Goal: Transaction & Acquisition: Purchase product/service

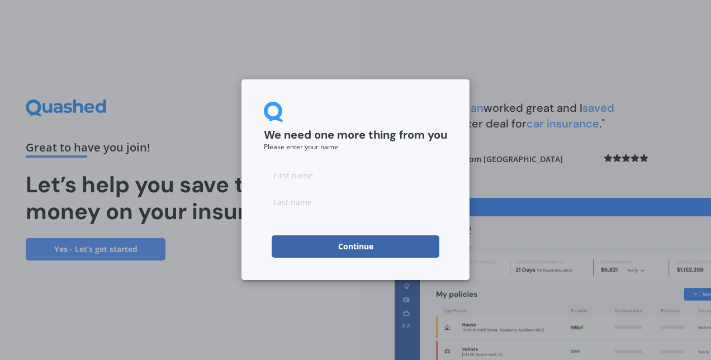
click at [294, 174] on input at bounding box center [355, 175] width 183 height 22
type input "Levente"
type input "Timar"
click at [320, 245] on button "Continue" at bounding box center [356, 246] width 168 height 22
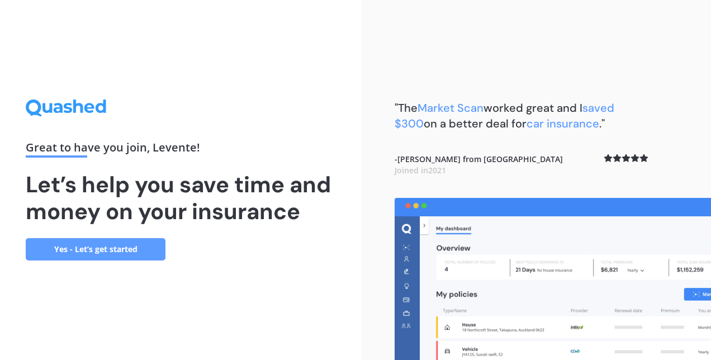
click at [138, 249] on link "Yes - Let’s get started" at bounding box center [96, 249] width 140 height 22
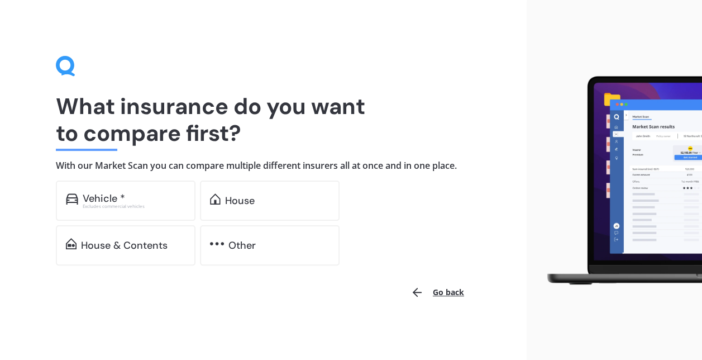
click at [239, 206] on div "House" at bounding box center [240, 200] width 30 height 11
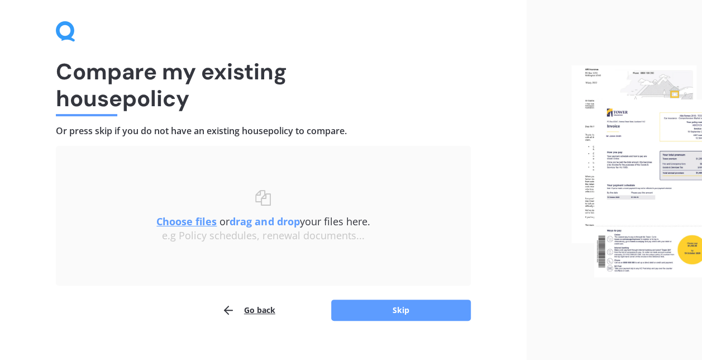
scroll to position [51, 0]
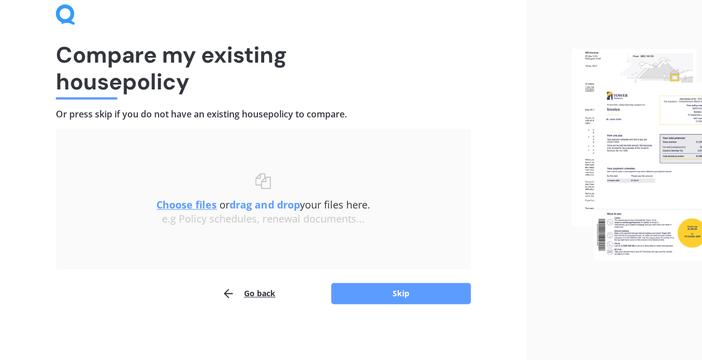
click at [381, 297] on button "Skip" at bounding box center [401, 293] width 140 height 21
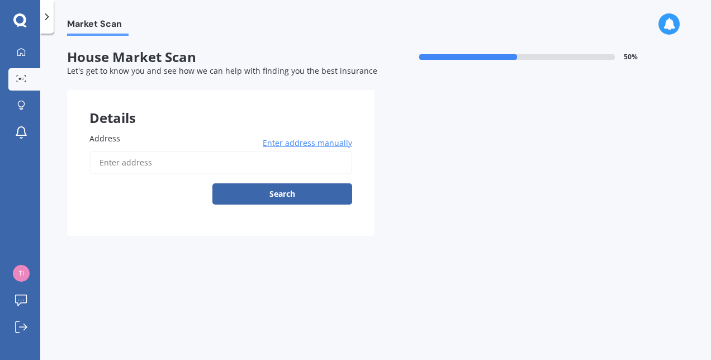
click at [119, 135] on label "Address" at bounding box center [218, 138] width 258 height 12
click at [119, 151] on input "Address" at bounding box center [220, 162] width 263 height 23
type input "[STREET_ADDRESS]"
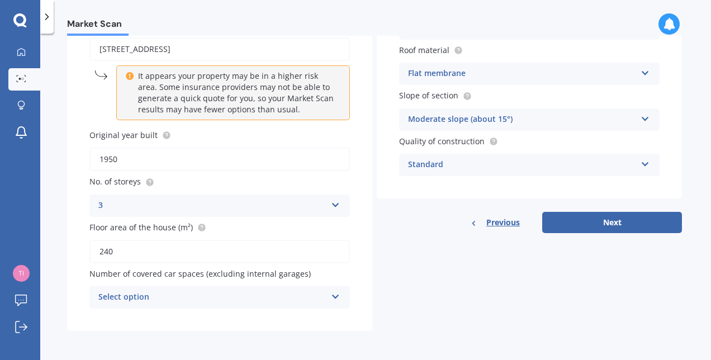
scroll to position [114, 0]
click at [260, 296] on div "Select option" at bounding box center [212, 297] width 228 height 13
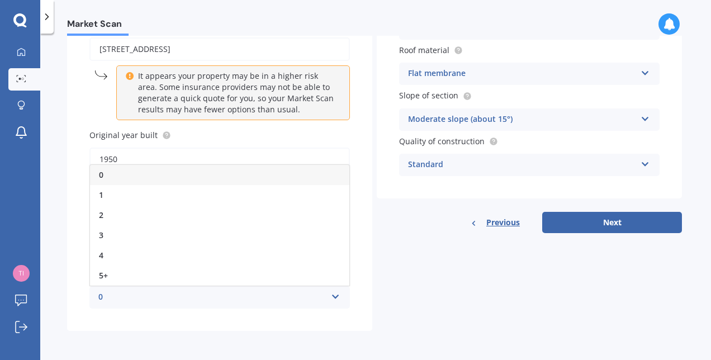
click at [147, 199] on div "1" at bounding box center [219, 195] width 259 height 20
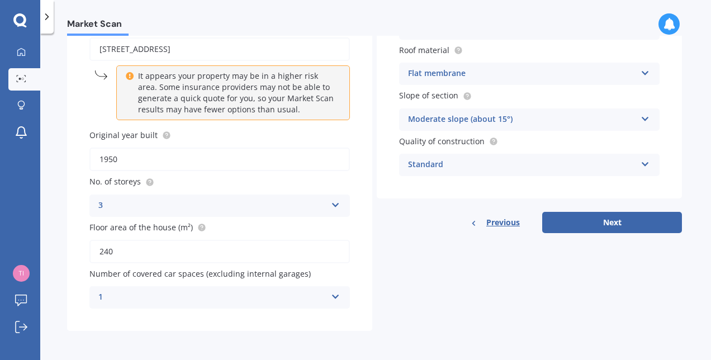
click at [331, 297] on icon at bounding box center [335, 295] width 9 height 8
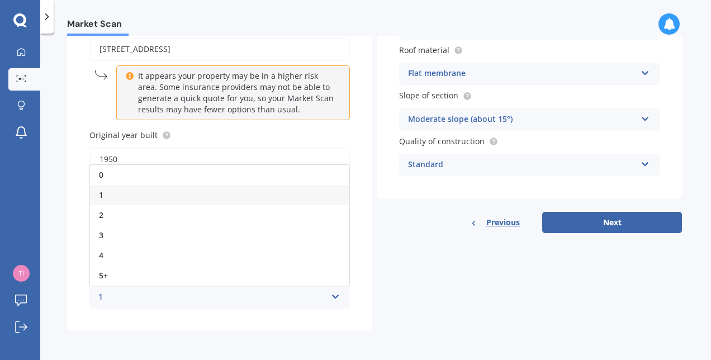
click at [127, 176] on div "0" at bounding box center [219, 175] width 259 height 20
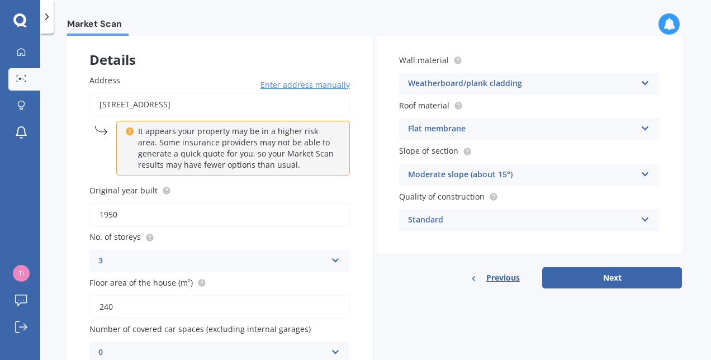
scroll to position [112, 0]
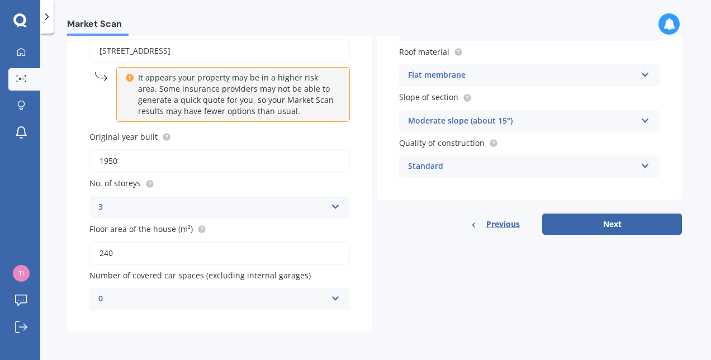
click at [600, 225] on button "Next" at bounding box center [612, 223] width 140 height 21
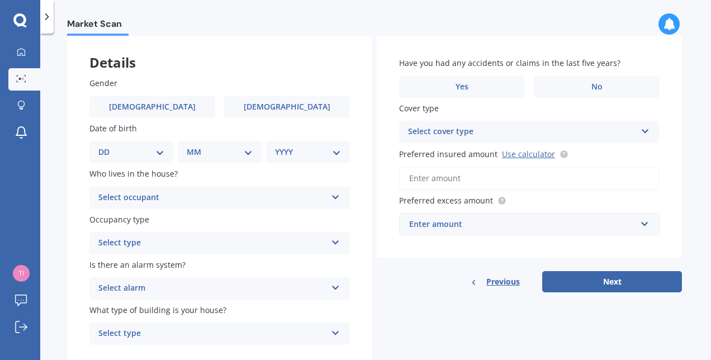
scroll to position [0, 0]
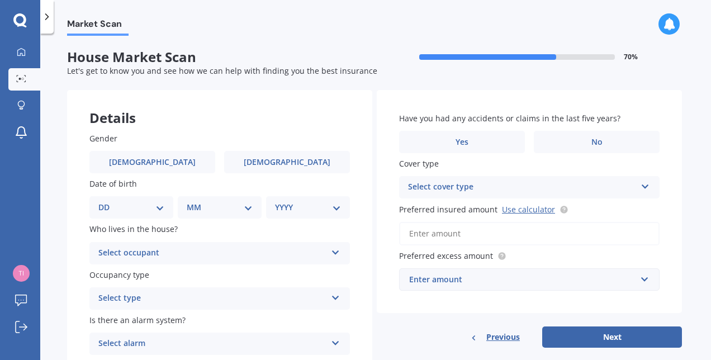
click at [584, 142] on label "No" at bounding box center [597, 142] width 126 height 22
click at [0, 0] on input "No" at bounding box center [0, 0] width 0 height 0
click at [602, 339] on button "Next" at bounding box center [612, 336] width 140 height 21
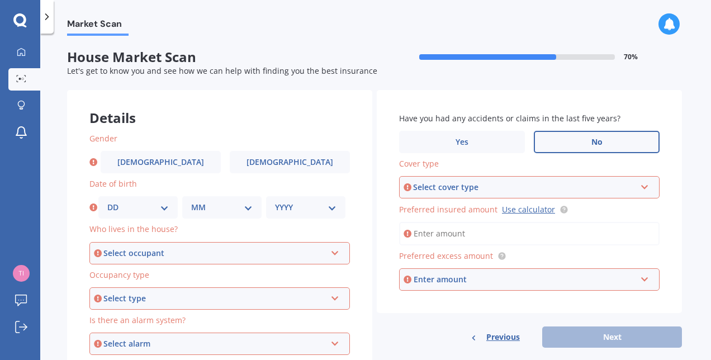
click at [185, 159] on label "[DEMOGRAPHIC_DATA]" at bounding box center [161, 162] width 120 height 22
click at [0, 0] on input "[DEMOGRAPHIC_DATA]" at bounding box center [0, 0] width 0 height 0
click at [144, 212] on select "DD 01 02 03 04 05 06 07 08 09 10 11 12 13 14 15 16 17 18 19 20 21 22 23 24 25 2…" at bounding box center [137, 207] width 61 height 12
select select "24"
click at [107, 201] on select "DD 01 02 03 04 05 06 07 08 09 10 11 12 13 14 15 16 17 18 19 20 21 22 23 24 25 2…" at bounding box center [137, 207] width 61 height 12
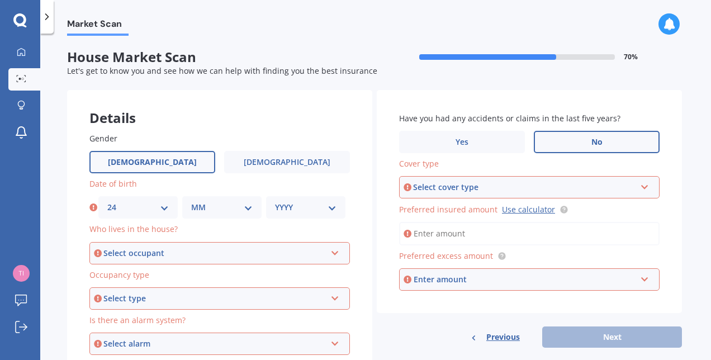
click at [218, 208] on select "MM 01 02 03 04 05 06 07 08 09 10 11 12" at bounding box center [221, 207] width 61 height 12
select select "06"
click at [191, 201] on select "MM 01 02 03 04 05 06 07 08 09 10 11 12" at bounding box center [221, 207] width 61 height 12
click at [289, 207] on select "YYYY 2009 2008 2007 2006 2005 2004 2003 2002 2001 2000 1999 1998 1997 1996 1995…" at bounding box center [305, 207] width 61 height 12
select select "1978"
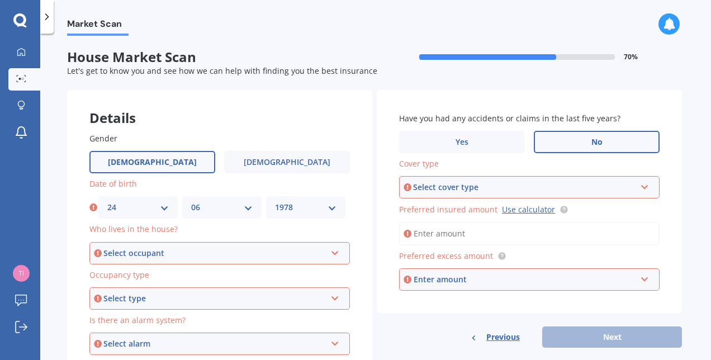
click at [275, 201] on select "YYYY 2009 2008 2007 2006 2005 2004 2003 2002 2001 2000 1999 1998 1997 1996 1995…" at bounding box center [305, 207] width 61 height 12
click at [213, 248] on div "Select occupant" at bounding box center [214, 253] width 222 height 12
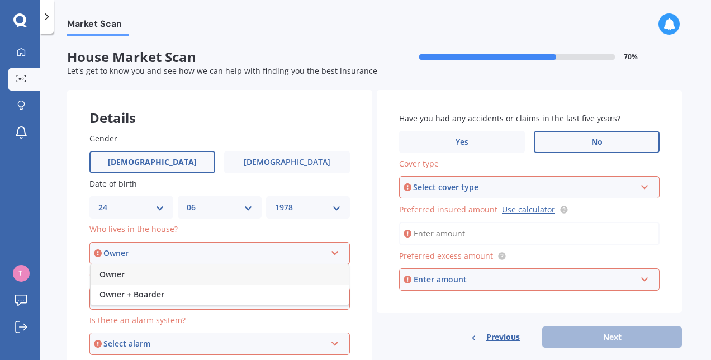
click at [119, 277] on span "Owner" at bounding box center [111, 274] width 25 height 11
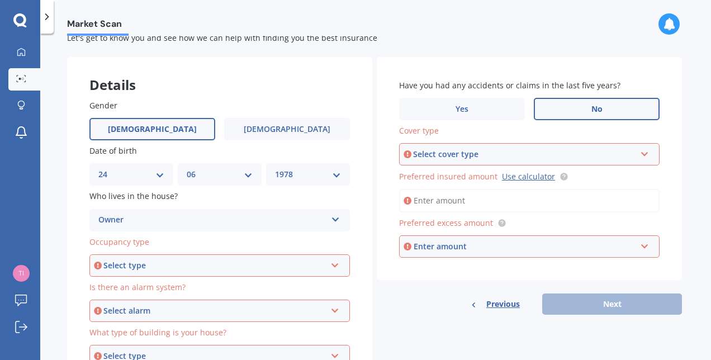
scroll to position [93, 0]
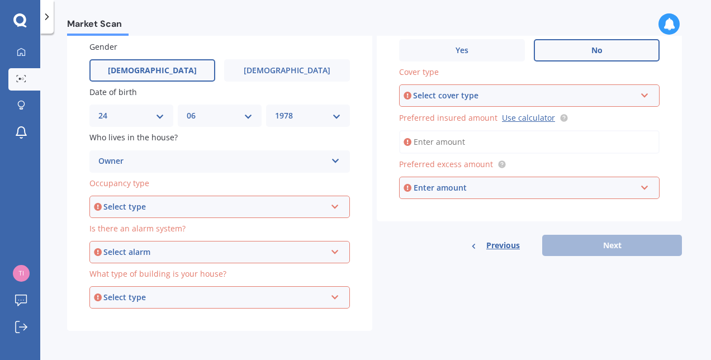
click at [133, 204] on div "Select type" at bounding box center [214, 207] width 222 height 12
click at [137, 227] on span "Permanent" at bounding box center [120, 227] width 42 height 11
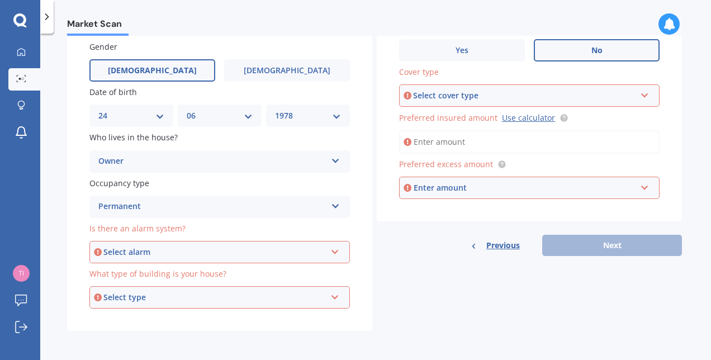
click at [142, 249] on div "Select alarm" at bounding box center [214, 252] width 222 height 12
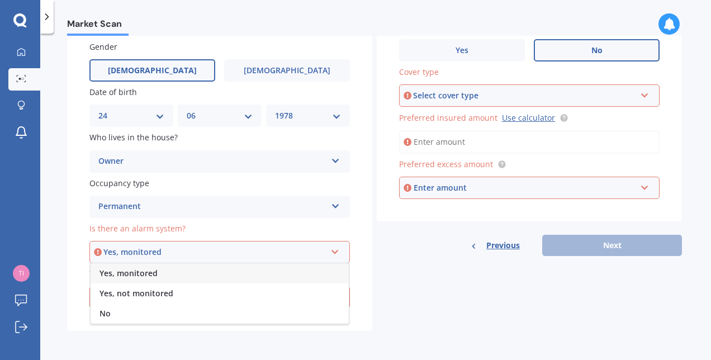
click at [137, 289] on span "Yes, not monitored" at bounding box center [136, 293] width 74 height 11
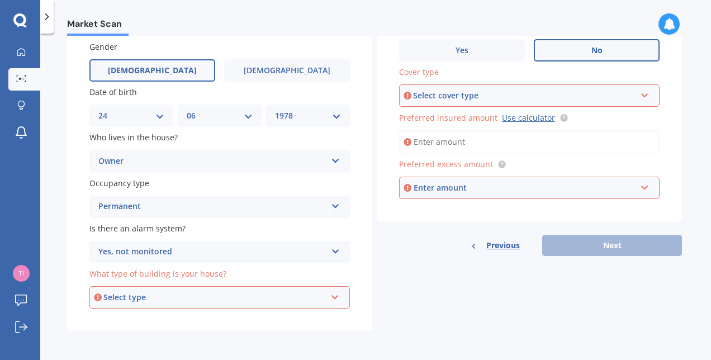
click at [153, 293] on div "Select type" at bounding box center [214, 297] width 222 height 12
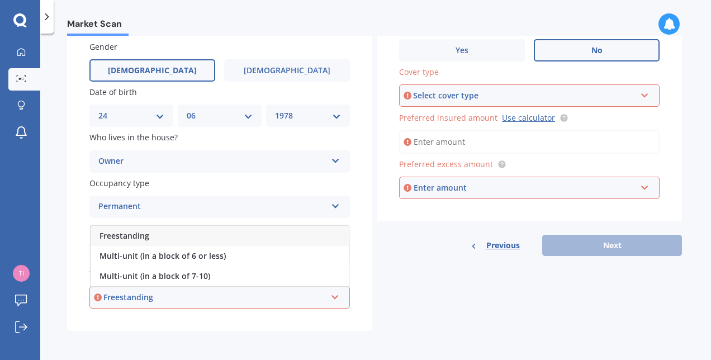
click at [136, 236] on span "Freestanding" at bounding box center [124, 235] width 50 height 11
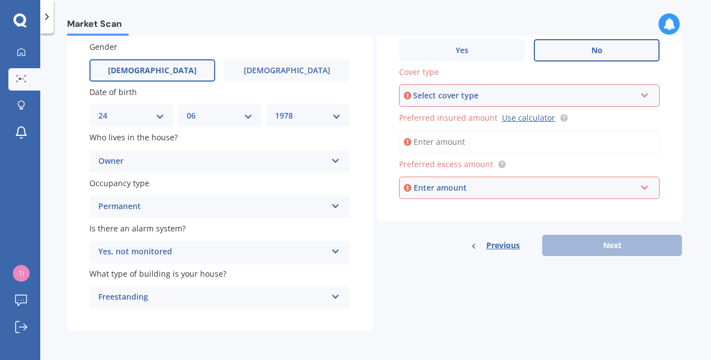
scroll to position [0, 0]
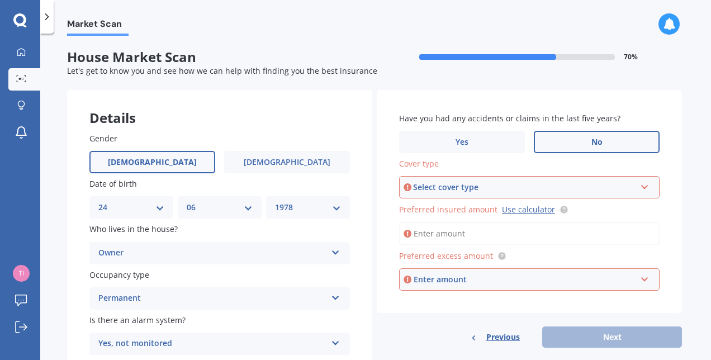
click at [492, 189] on div "Select cover type" at bounding box center [524, 187] width 222 height 12
click at [426, 209] on div "High" at bounding box center [529, 208] width 258 height 20
click at [512, 279] on div "Enter amount" at bounding box center [524, 279] width 222 height 12
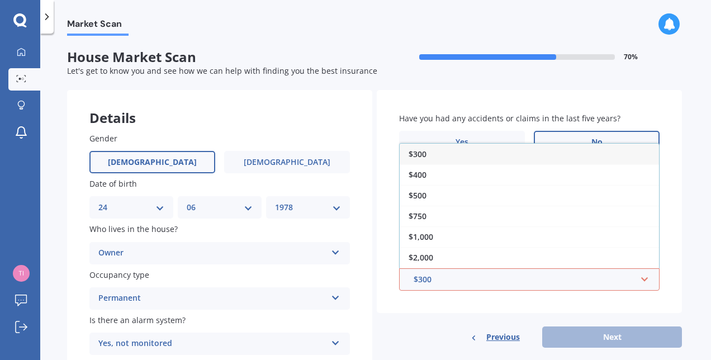
click at [444, 233] on div "$1,000" at bounding box center [528, 236] width 259 height 21
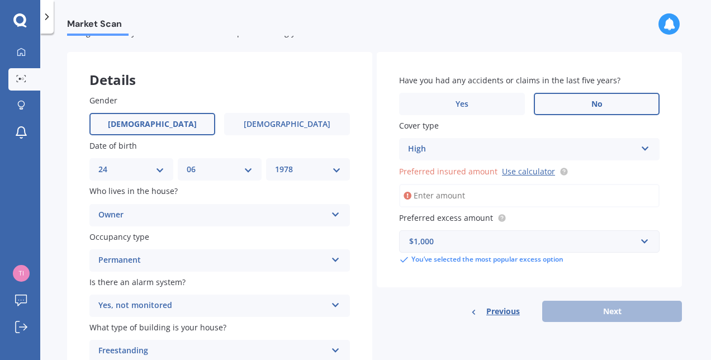
scroll to position [56, 0]
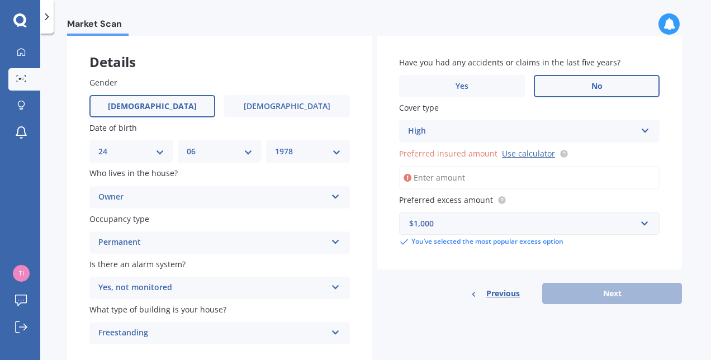
click at [527, 154] on link "Use calculator" at bounding box center [528, 153] width 53 height 11
click at [517, 172] on input "Preferred insured amount Use calculator" at bounding box center [529, 177] width 260 height 23
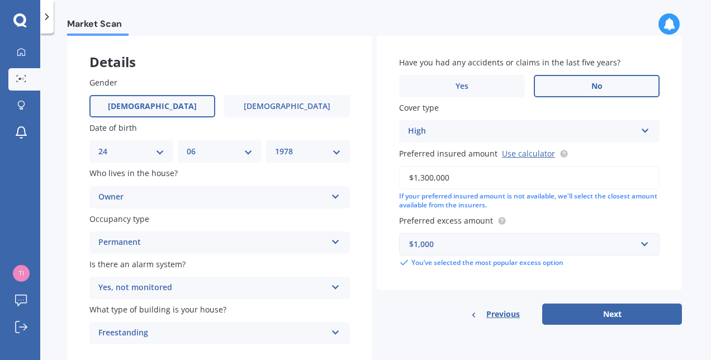
type input "$1,300,000"
click at [585, 314] on button "Next" at bounding box center [612, 313] width 140 height 21
select select "24"
select select "06"
select select "1978"
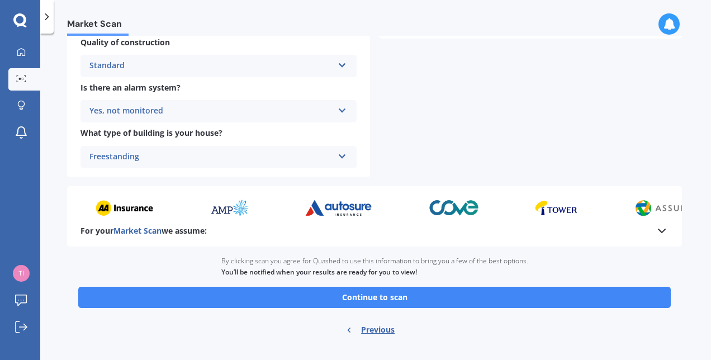
scroll to position [447, 0]
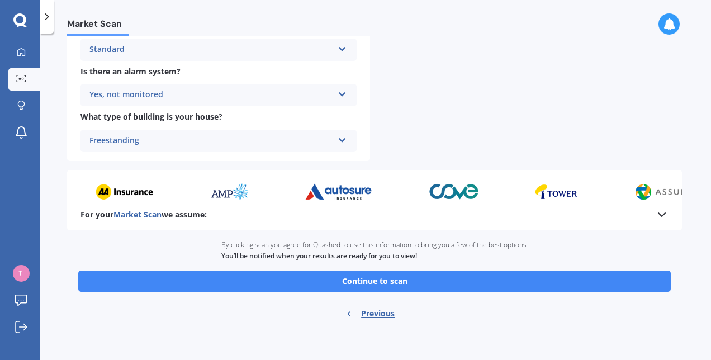
click at [392, 278] on button "Continue to scan" at bounding box center [374, 280] width 592 height 21
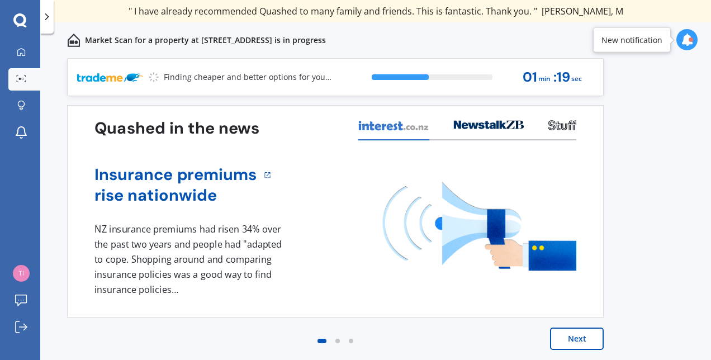
scroll to position [1, 0]
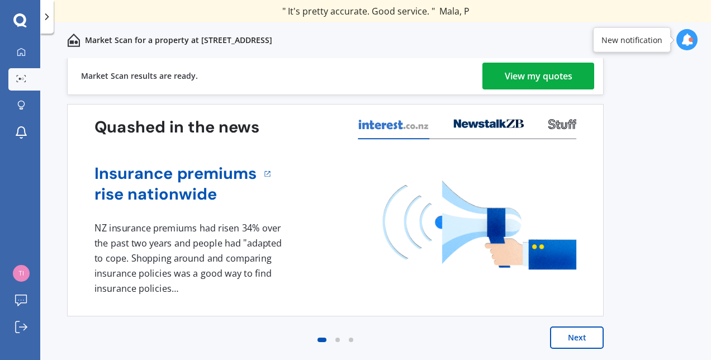
click at [540, 78] on div "View my quotes" at bounding box center [538, 76] width 68 height 27
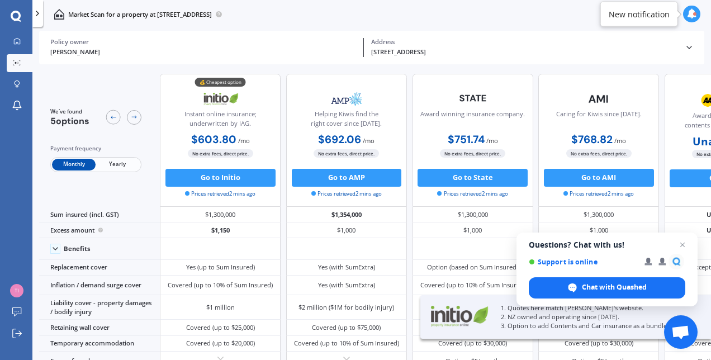
click at [123, 166] on span "Yearly" at bounding box center [118, 165] width 44 height 12
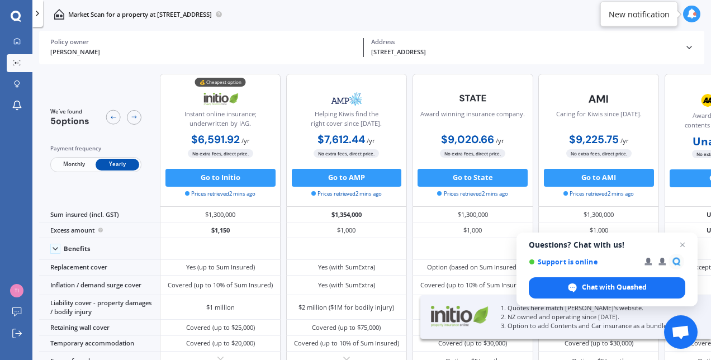
click at [678, 244] on span "Open chat" at bounding box center [681, 244] width 13 height 13
